Goal: Browse casually

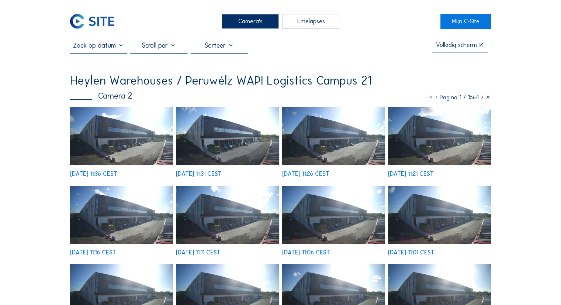
click at [156, 138] on img at bounding box center [121, 136] width 103 height 58
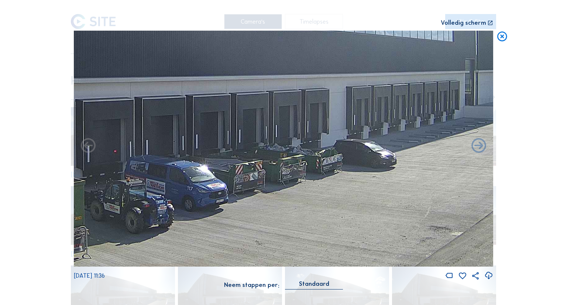
drag, startPoint x: 302, startPoint y: 210, endPoint x: 171, endPoint y: 196, distance: 131.4
click at [171, 174] on img at bounding box center [283, 149] width 419 height 236
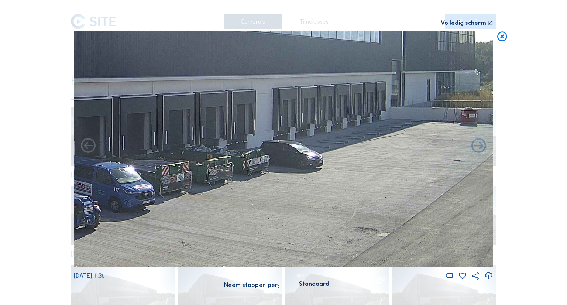
drag, startPoint x: 266, startPoint y: 177, endPoint x: 239, endPoint y: 176, distance: 26.6
click at [239, 174] on img at bounding box center [283, 149] width 419 height 236
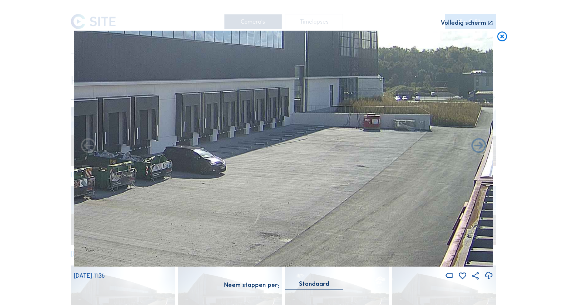
drag, startPoint x: 341, startPoint y: 158, endPoint x: 164, endPoint y: 170, distance: 176.9
click at [164, 170] on img at bounding box center [283, 149] width 419 height 236
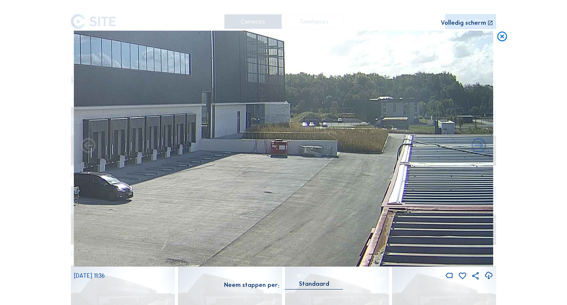
drag, startPoint x: 341, startPoint y: 136, endPoint x: 218, endPoint y: 155, distance: 125.1
click at [218, 155] on img at bounding box center [283, 149] width 419 height 236
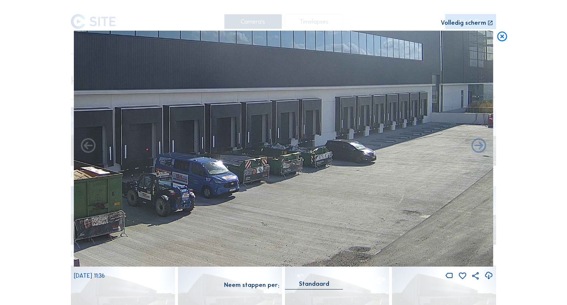
drag, startPoint x: 363, startPoint y: 196, endPoint x: 437, endPoint y: 114, distance: 110.3
click at [320, 114] on img at bounding box center [283, 149] width 419 height 236
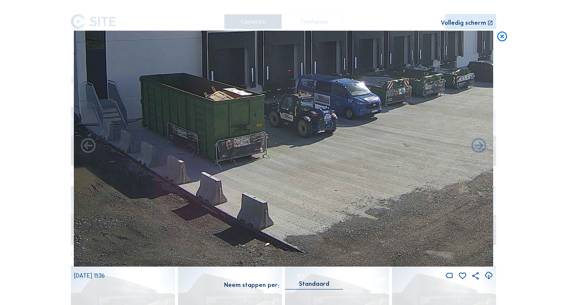
drag, startPoint x: 290, startPoint y: 172, endPoint x: 416, endPoint y: 98, distance: 146.1
click at [320, 98] on img at bounding box center [283, 149] width 419 height 236
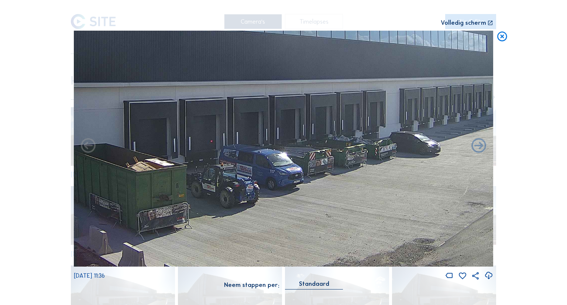
drag, startPoint x: 286, startPoint y: 128, endPoint x: 207, endPoint y: 198, distance: 106.2
click at [207, 174] on img at bounding box center [283, 149] width 419 height 236
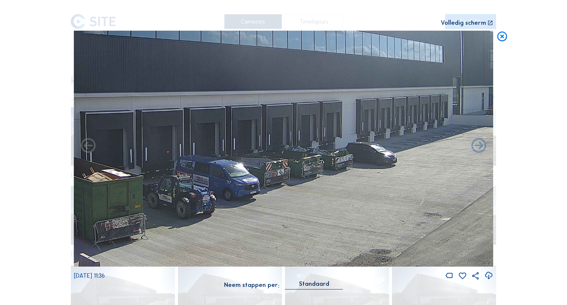
drag, startPoint x: 334, startPoint y: 166, endPoint x: 281, endPoint y: 181, distance: 54.8
click at [281, 174] on img at bounding box center [283, 149] width 419 height 236
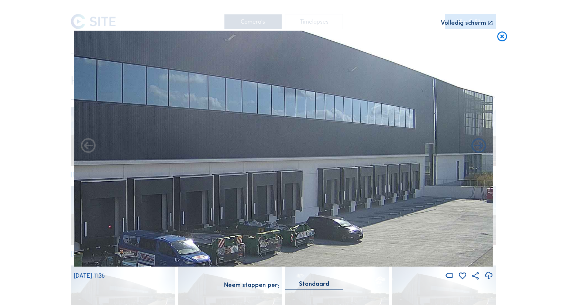
drag, startPoint x: 350, startPoint y: 197, endPoint x: 217, endPoint y: 241, distance: 140.2
click at [217, 174] on img at bounding box center [283, 149] width 419 height 236
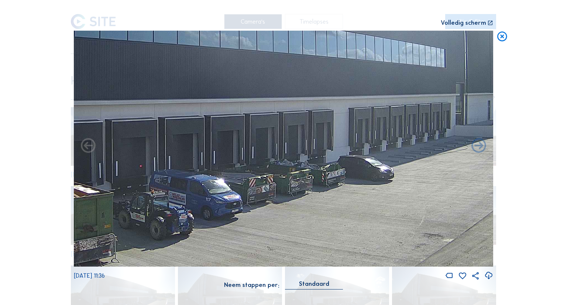
drag, startPoint x: 247, startPoint y: 227, endPoint x: 278, endPoint y: 166, distance: 68.0
click at [278, 166] on img at bounding box center [283, 149] width 419 height 236
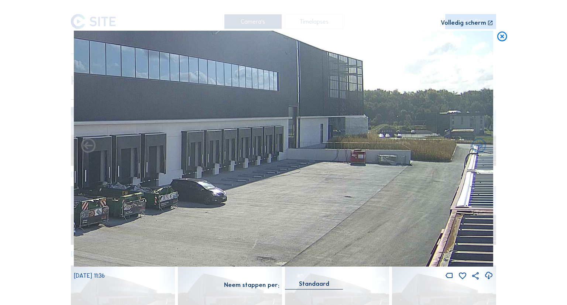
drag, startPoint x: 417, startPoint y: 190, endPoint x: 250, endPoint y: 213, distance: 169.5
click at [250, 174] on img at bounding box center [283, 149] width 419 height 236
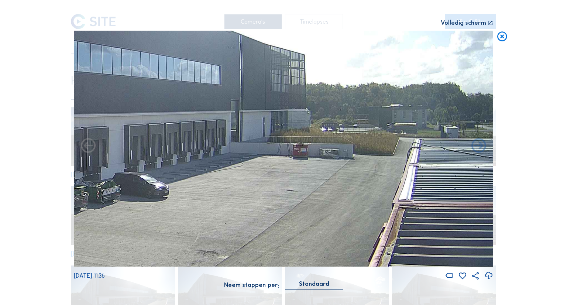
drag, startPoint x: 350, startPoint y: 172, endPoint x: 260, endPoint y: 166, distance: 90.2
click at [260, 166] on img at bounding box center [283, 149] width 419 height 236
